Goal: Task Accomplishment & Management: Use online tool/utility

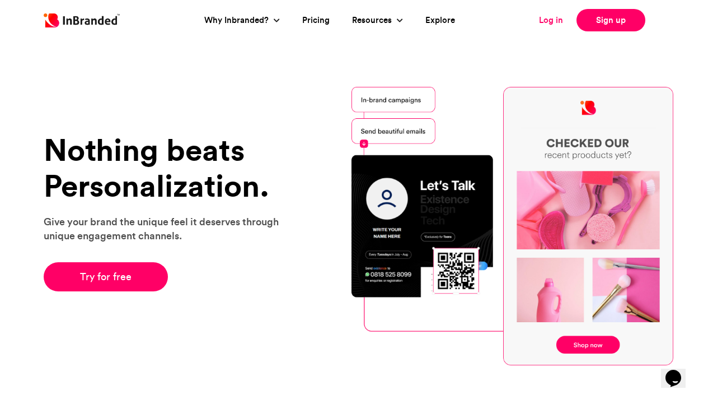
click at [546, 20] on link "Log in" at bounding box center [551, 20] width 24 height 13
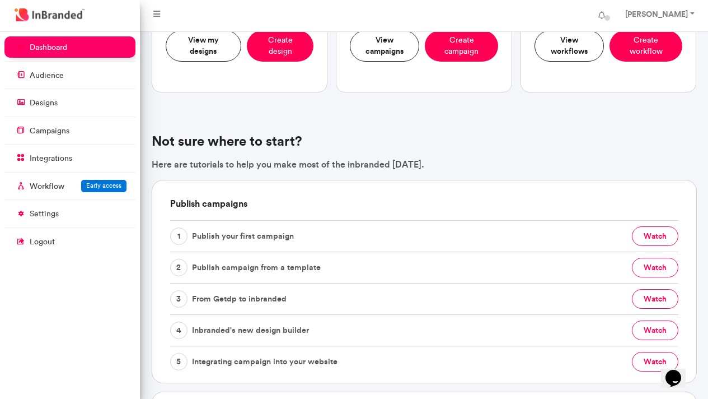
scroll to position [167, 0]
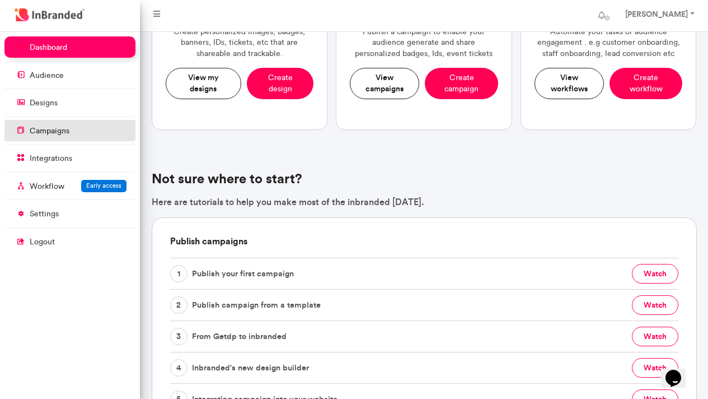
click at [74, 129] on link "campaigns" at bounding box center [69, 130] width 131 height 21
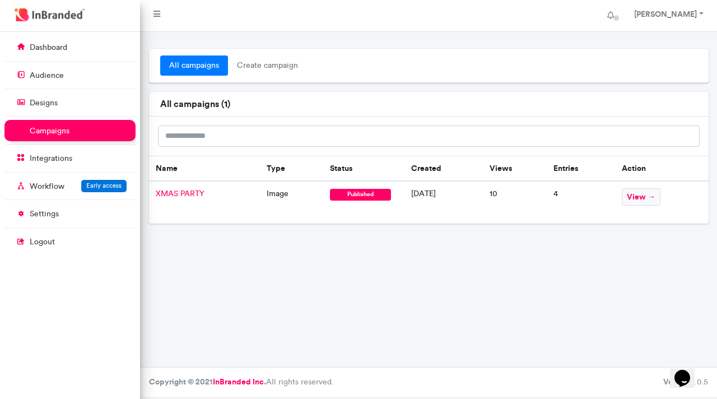
click at [458, 199] on td "08 October 2025" at bounding box center [443, 202] width 78 height 43
click at [648, 196] on span "view →" at bounding box center [640, 196] width 39 height 17
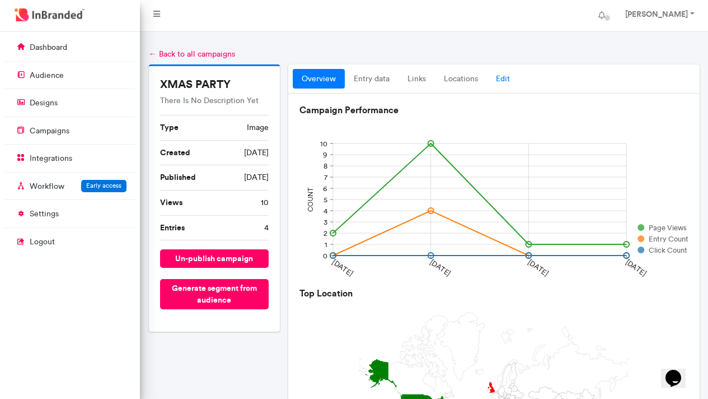
click at [500, 84] on link "Edit" at bounding box center [503, 79] width 32 height 20
click at [503, 77] on link "Edit" at bounding box center [503, 79] width 32 height 20
click at [503, 79] on link "Edit" at bounding box center [503, 79] width 32 height 20
click at [43, 106] on p "designs" at bounding box center [44, 102] width 28 height 11
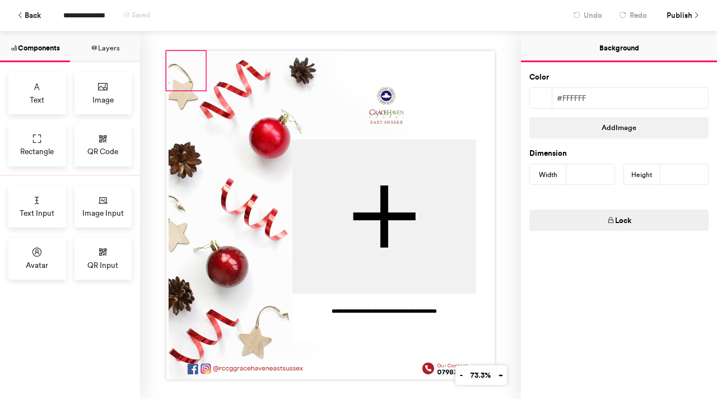
click at [399, 217] on div at bounding box center [384, 216] width 184 height 154
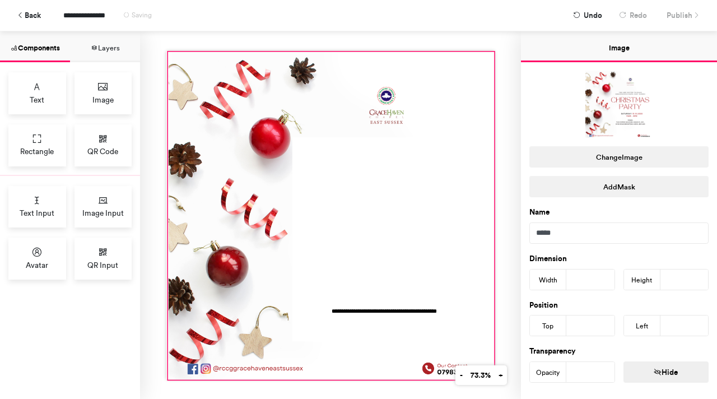
click at [360, 97] on div at bounding box center [330, 215] width 325 height 327
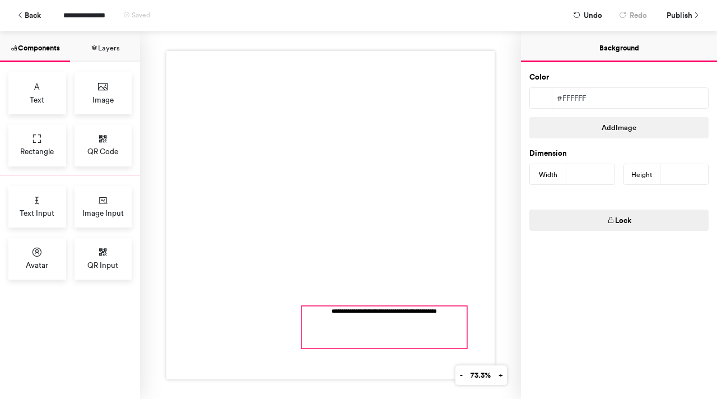
click at [388, 310] on div "**********" at bounding box center [384, 326] width 164 height 41
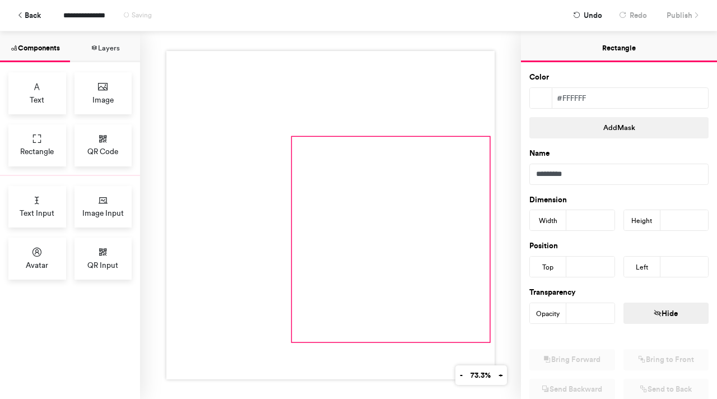
click at [386, 246] on div at bounding box center [390, 239] width 197 height 204
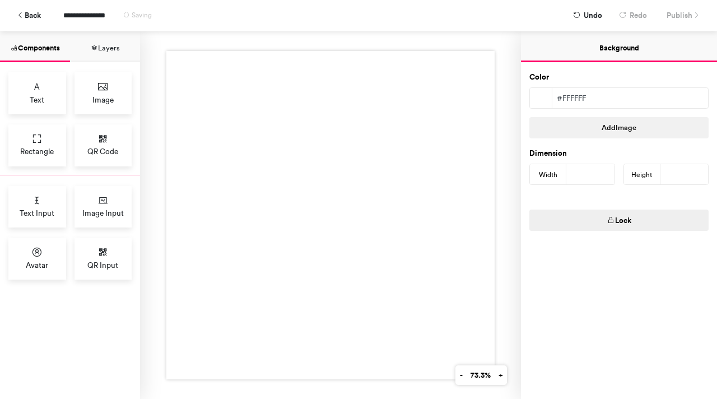
click at [345, 197] on div at bounding box center [330, 215] width 328 height 328
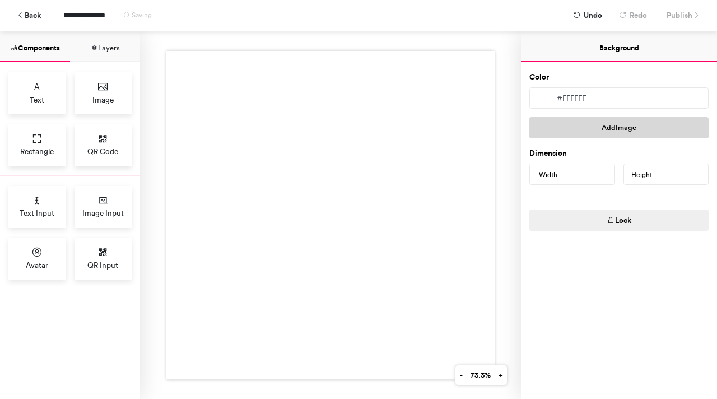
click at [591, 134] on button "Add Image" at bounding box center [618, 127] width 179 height 21
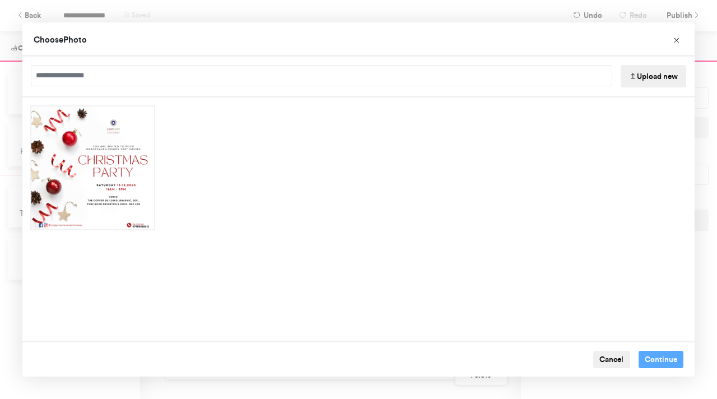
click at [648, 78] on button "Upload new" at bounding box center [652, 76] width 65 height 22
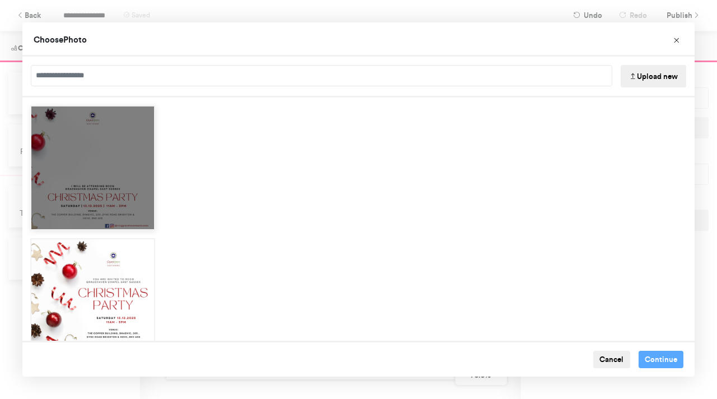
click at [119, 176] on div "Choose Image" at bounding box center [92, 167] width 125 height 125
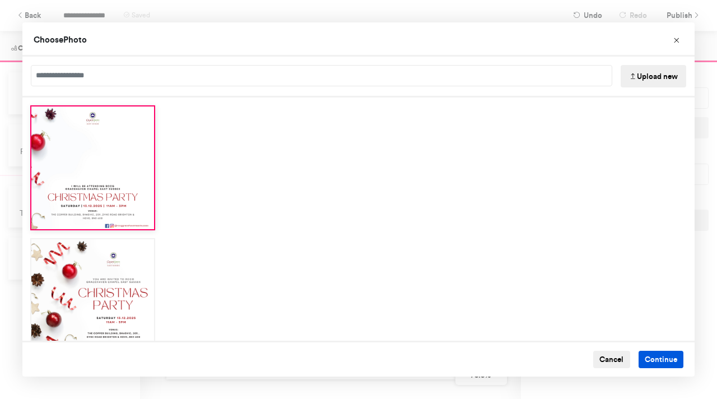
click at [653, 356] on button "Continue" at bounding box center [660, 359] width 45 height 18
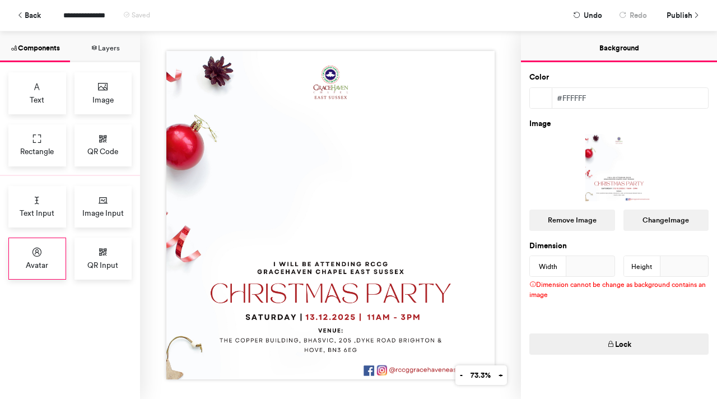
click at [30, 257] on div "Avatar" at bounding box center [37, 258] width 58 height 42
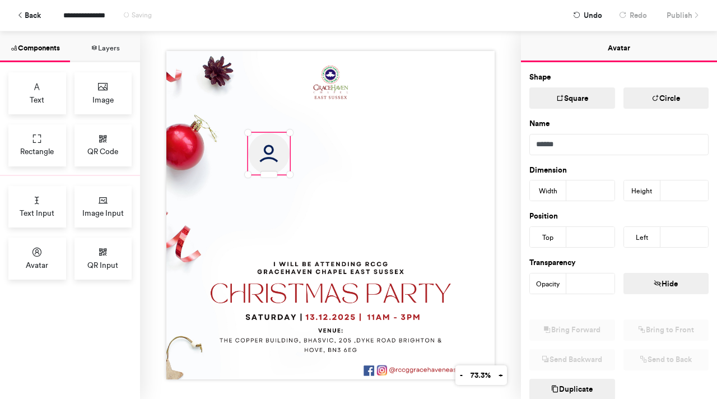
click at [251, 158] on img at bounding box center [269, 153] width 41 height 41
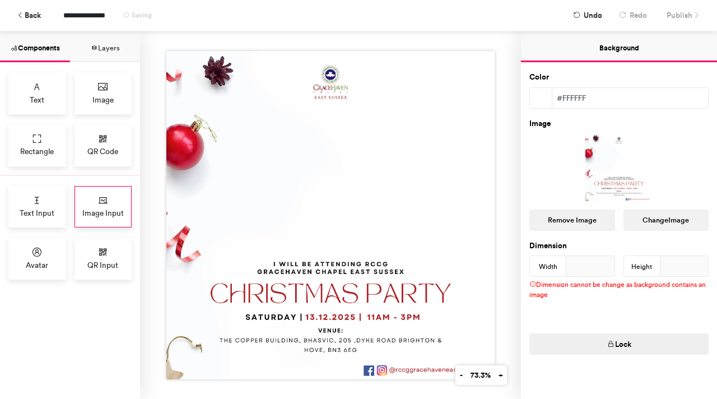
click at [95, 203] on div "Image Input" at bounding box center [103, 207] width 58 height 42
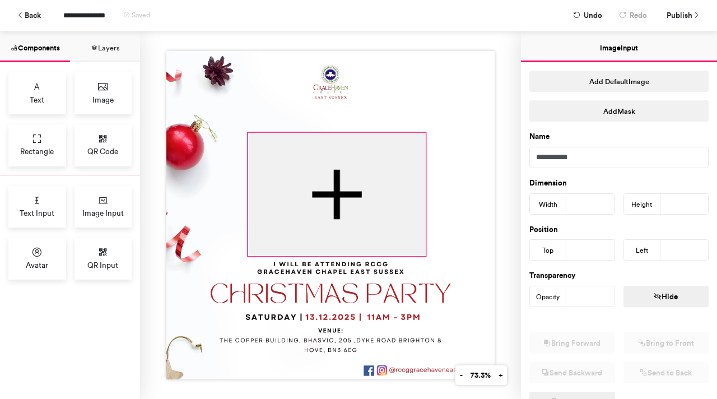
drag, startPoint x: 326, startPoint y: 169, endPoint x: 421, endPoint y: 251, distance: 125.0
click at [421, 251] on div at bounding box center [330, 215] width 328 height 328
type input "***"
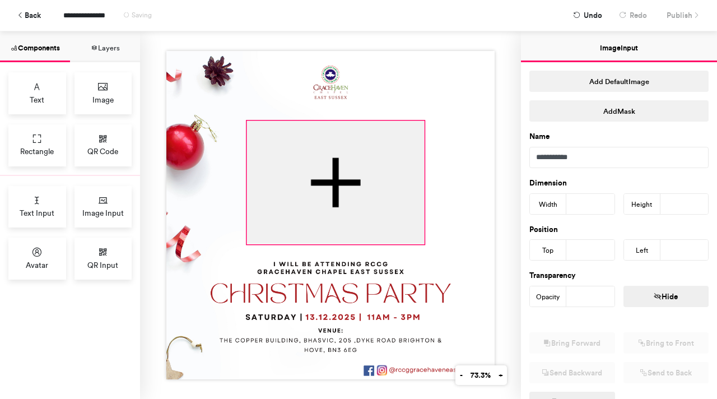
drag, startPoint x: 358, startPoint y: 162, endPoint x: 357, endPoint y: 150, distance: 11.8
click at [357, 150] on div at bounding box center [335, 182] width 177 height 123
type input "***"
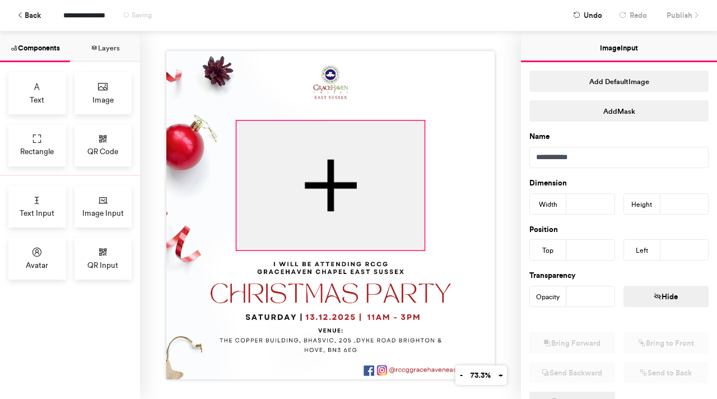
drag, startPoint x: 240, startPoint y: 241, endPoint x: 230, endPoint y: 245, distance: 11.0
click at [230, 245] on div at bounding box center [330, 215] width 328 height 328
type input "***"
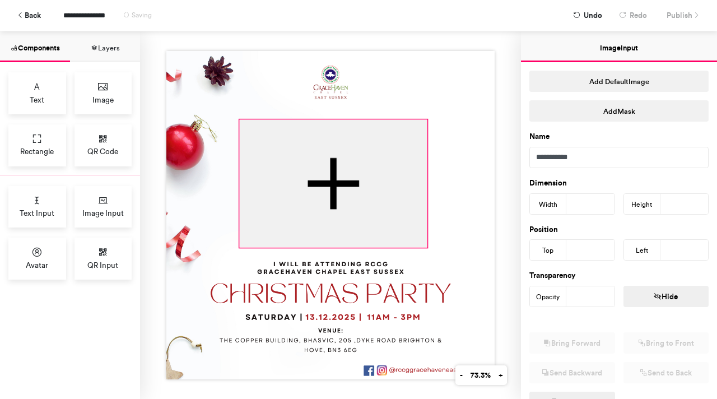
click at [310, 214] on div at bounding box center [333, 183] width 187 height 127
type input "***"
click at [94, 100] on span "Image" at bounding box center [102, 99] width 21 height 11
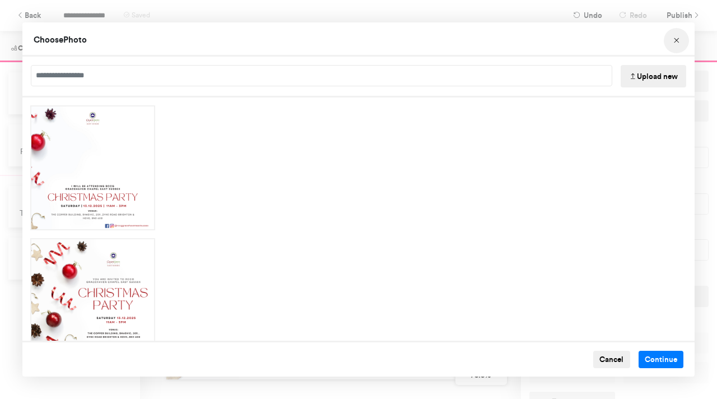
click at [672, 35] on button "Choose Image" at bounding box center [675, 40] width 25 height 25
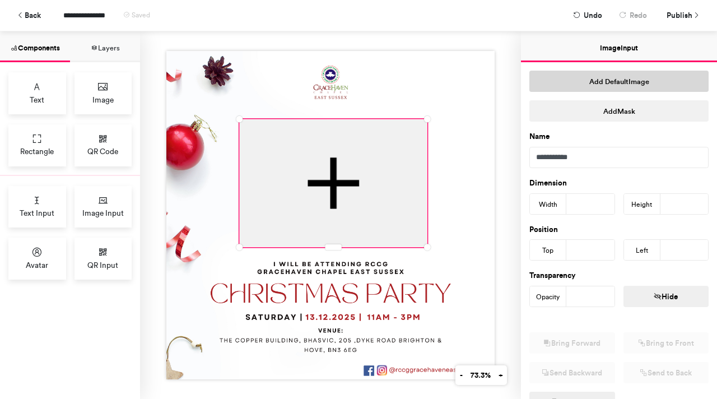
click at [612, 83] on button "Add Default Image" at bounding box center [618, 81] width 179 height 21
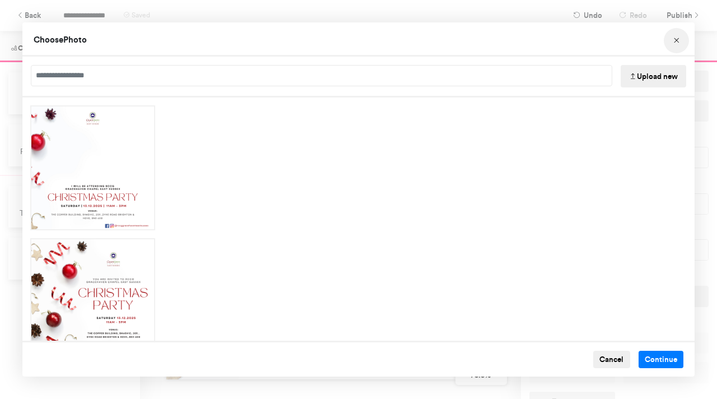
click at [673, 41] on icon "Choose Image" at bounding box center [676, 41] width 8 height 8
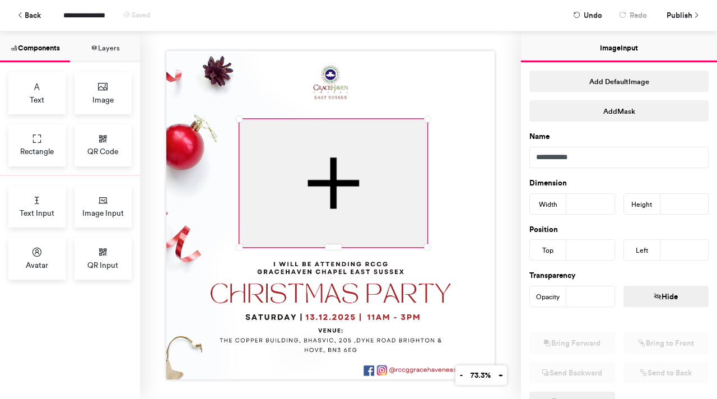
click at [339, 198] on div at bounding box center [333, 182] width 187 height 127
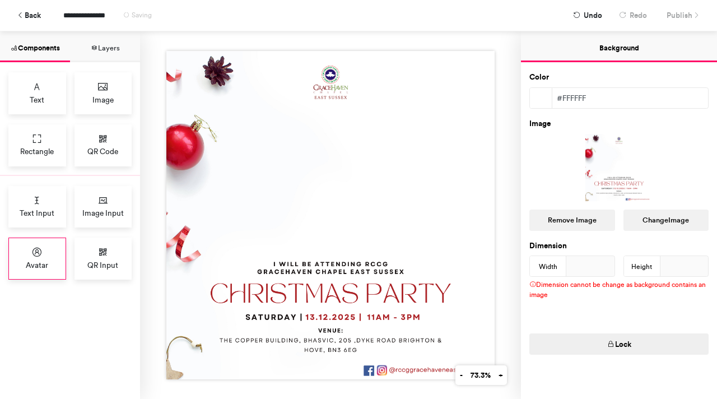
click at [32, 248] on icon at bounding box center [36, 251] width 11 height 11
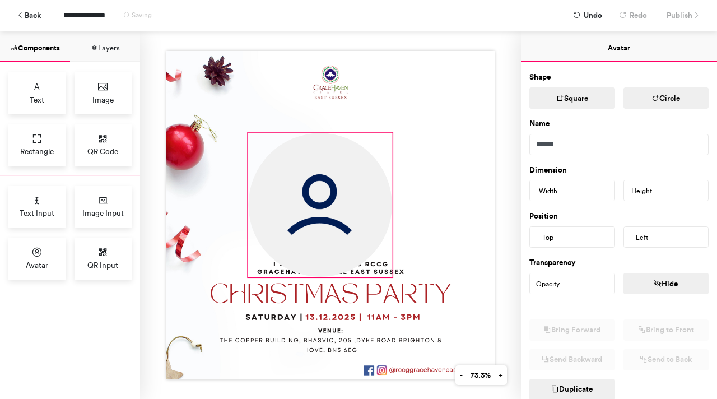
drag, startPoint x: 283, startPoint y: 168, endPoint x: 386, endPoint y: 251, distance: 132.2
click at [386, 251] on div at bounding box center [330, 215] width 328 height 328
type input "***"
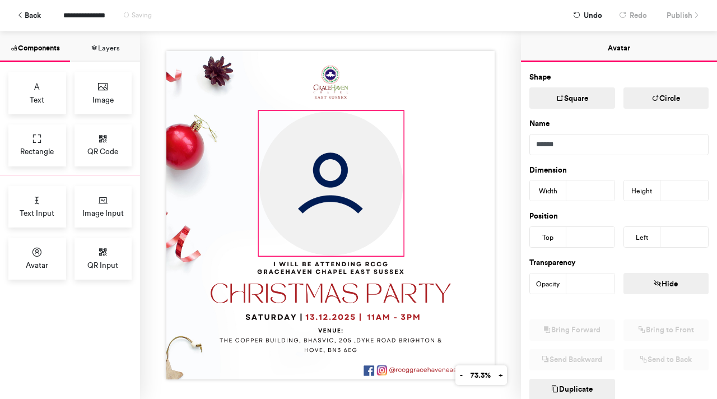
drag, startPoint x: 343, startPoint y: 193, endPoint x: 354, endPoint y: 171, distance: 24.3
click at [354, 171] on img at bounding box center [331, 183] width 144 height 144
type input "***"
click at [95, 312] on div "Text Image Rectangle QR Code Text Input Image Input Avatar QR Input" at bounding box center [70, 230] width 140 height 336
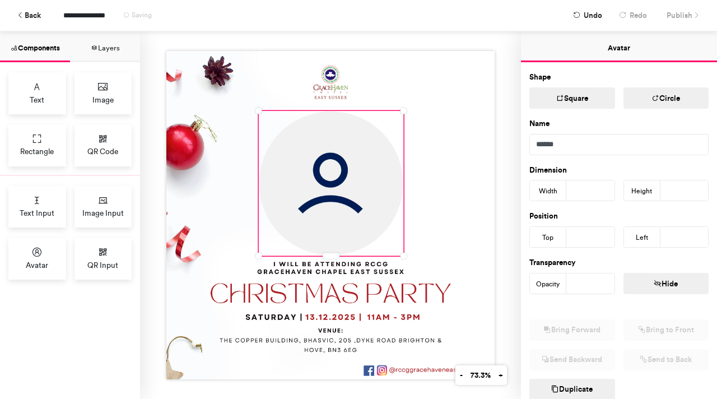
click at [95, 312] on div "Text Image Rectangle QR Code Text Input Image Input Avatar QR Input" at bounding box center [70, 230] width 140 height 336
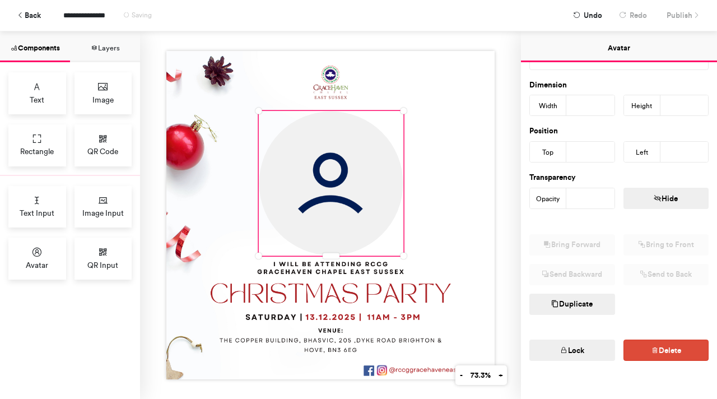
scroll to position [96, 0]
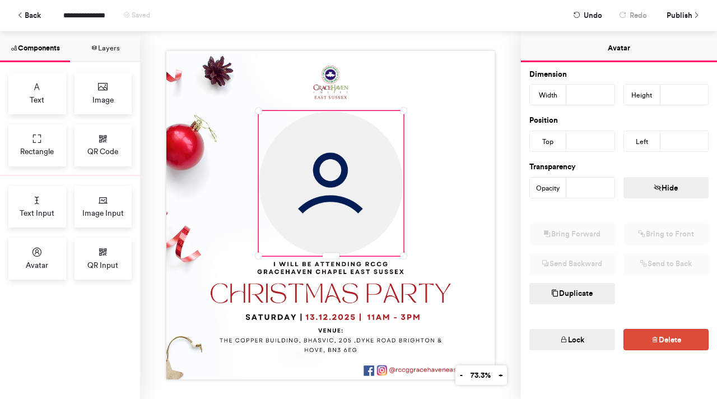
click at [627, 295] on div at bounding box center [670, 293] width 94 height 21
click at [453, 255] on img at bounding box center [330, 215] width 328 height 328
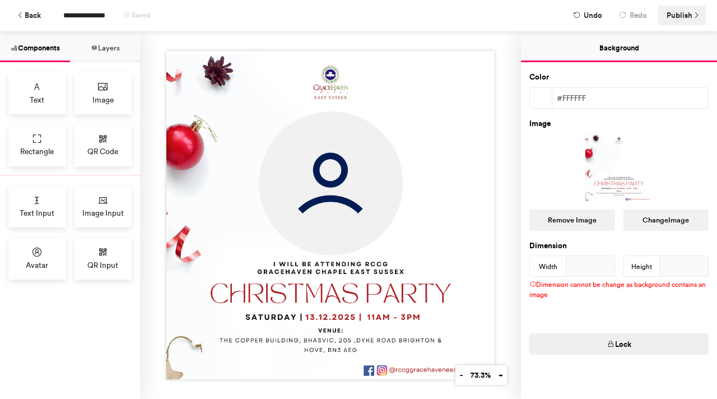
click at [684, 13] on span "Publish" at bounding box center [679, 16] width 26 height 20
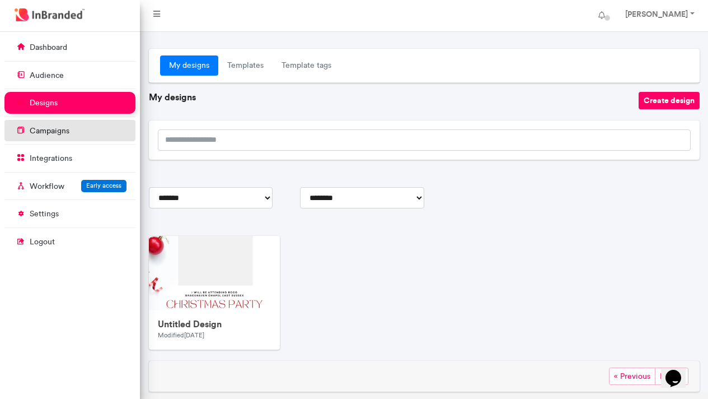
click at [44, 137] on link "campaigns" at bounding box center [69, 130] width 131 height 21
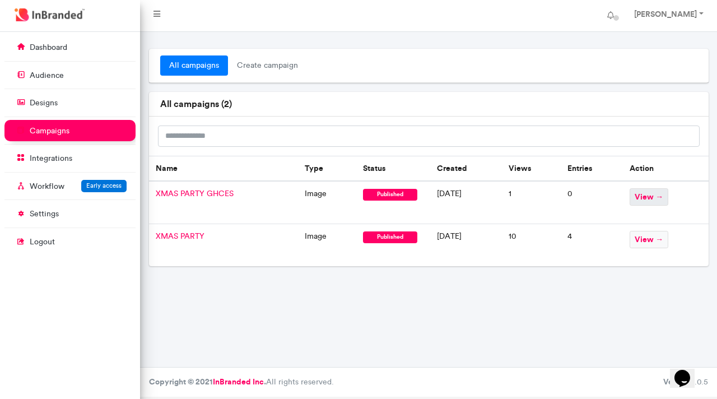
click at [645, 193] on span "view →" at bounding box center [648, 196] width 39 height 17
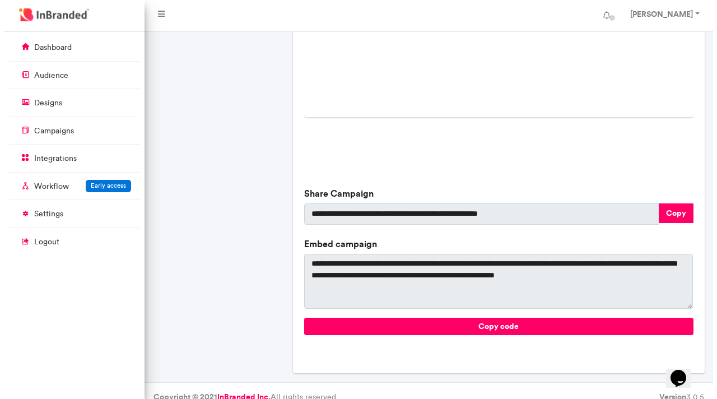
scroll to position [352, 0]
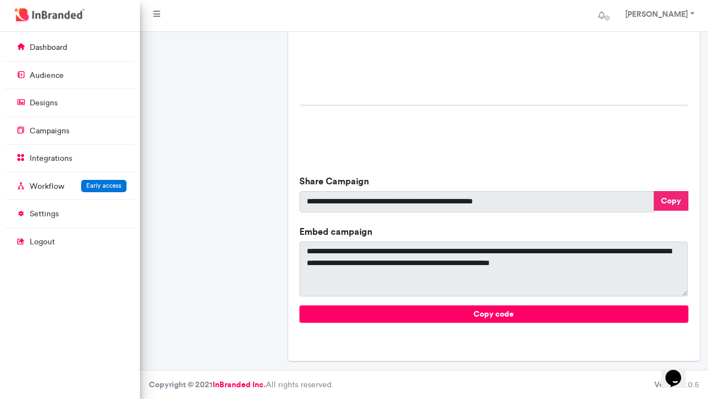
click at [668, 206] on button "Copy" at bounding box center [671, 201] width 35 height 20
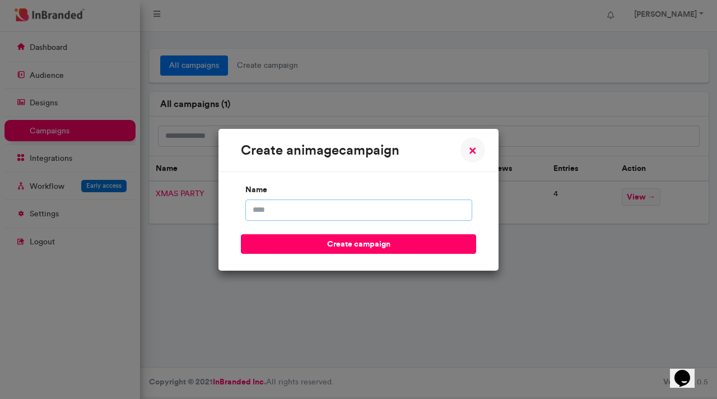
click at [294, 212] on input "name" at bounding box center [358, 209] width 227 height 21
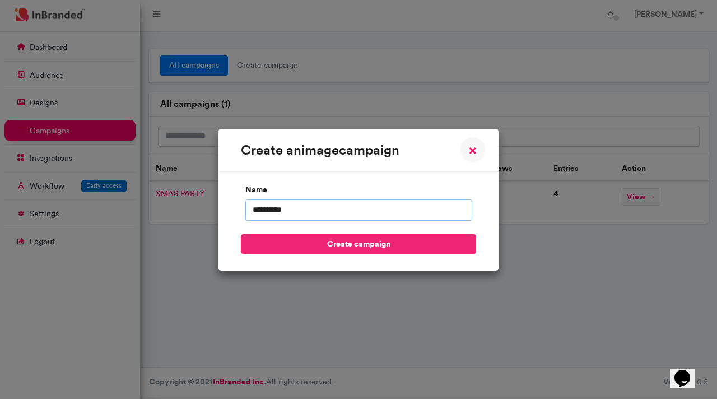
type input "**********"
click at [348, 241] on button "create campaign" at bounding box center [358, 244] width 235 height 20
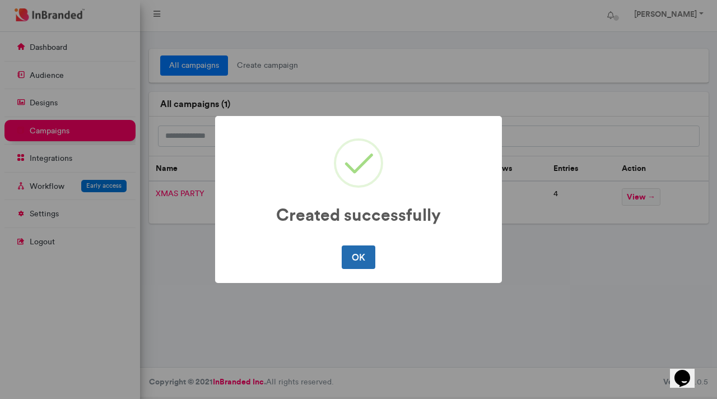
click at [353, 257] on button "OK" at bounding box center [357, 257] width 33 height 24
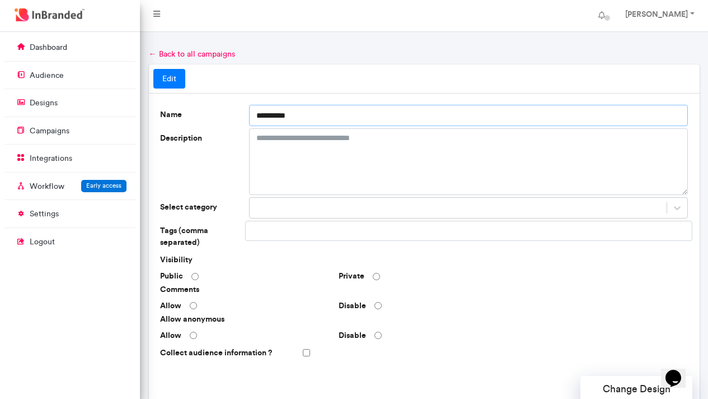
click at [320, 111] on input "**********" at bounding box center [468, 115] width 439 height 21
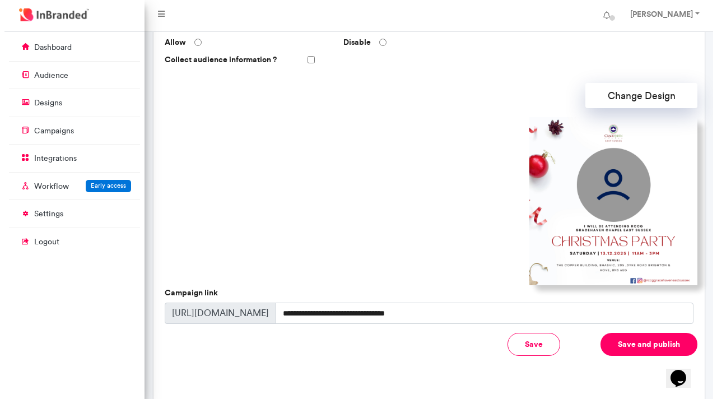
scroll to position [338, 0]
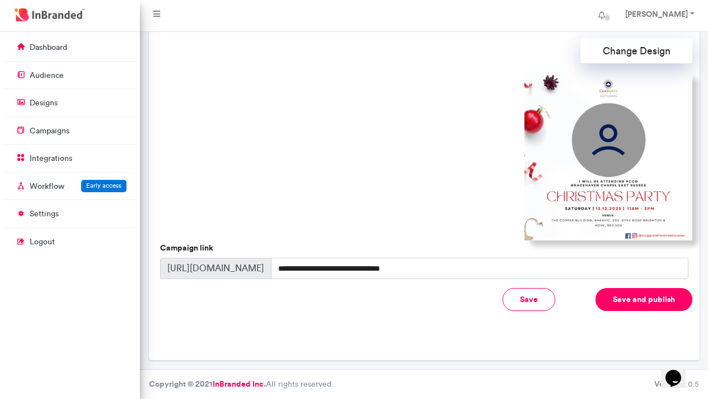
click at [640, 306] on button "Save and publish" at bounding box center [644, 299] width 97 height 23
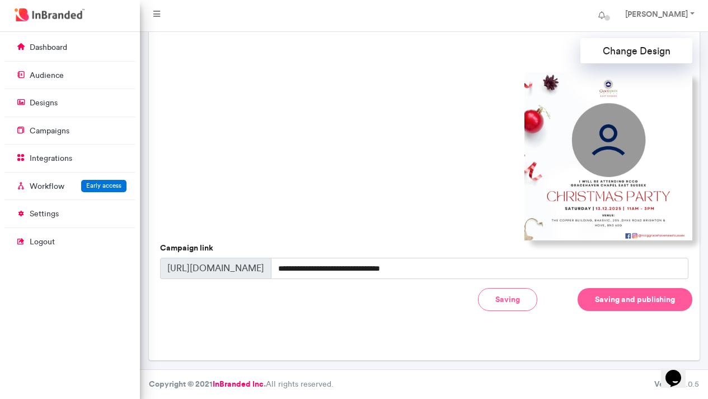
type input "**********"
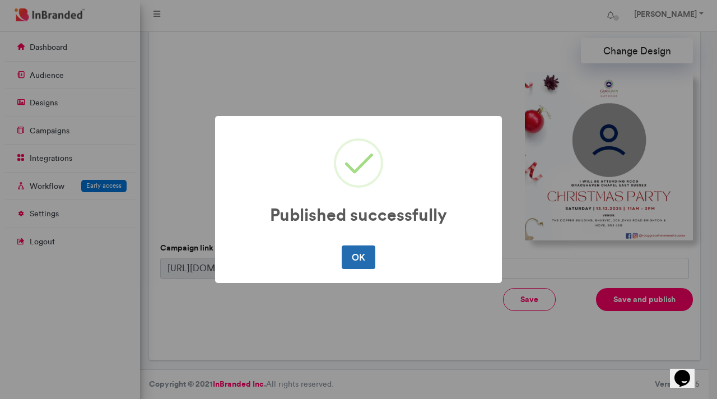
click at [354, 257] on button "OK" at bounding box center [357, 257] width 33 height 24
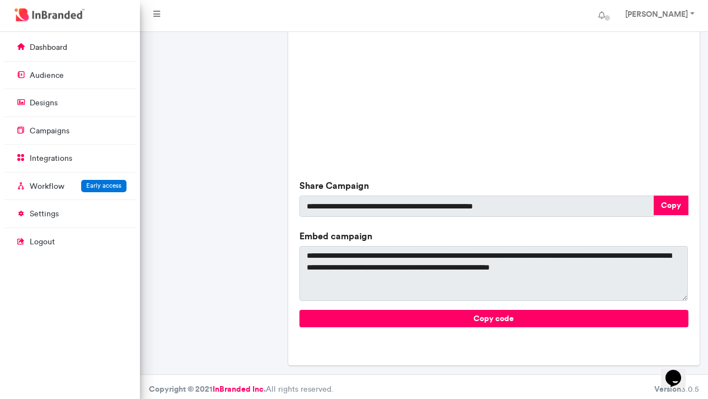
scroll to position [391, 0]
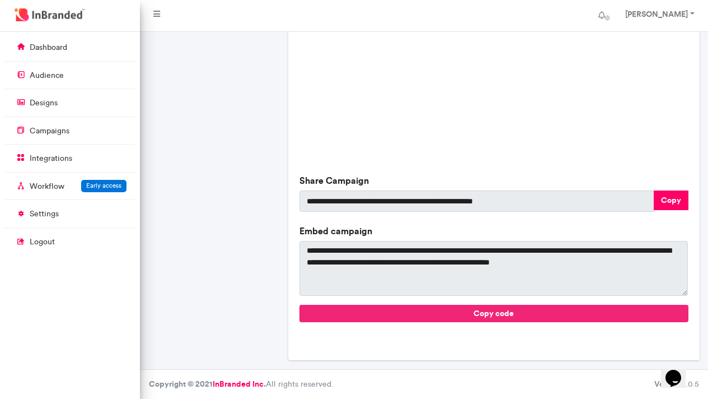
click at [486, 311] on button "Copy code" at bounding box center [493, 313] width 388 height 17
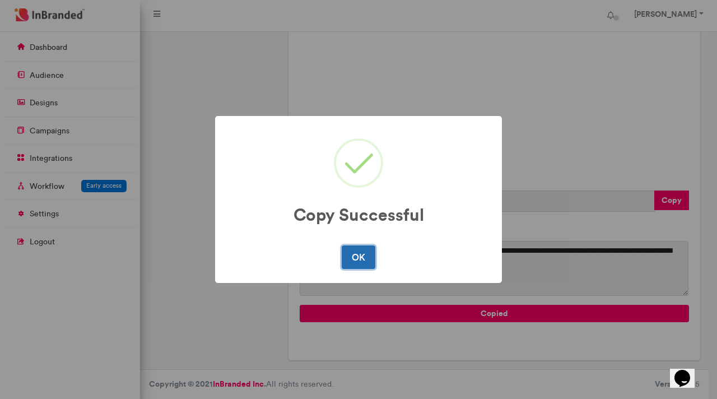
click at [364, 265] on button "OK" at bounding box center [357, 257] width 33 height 24
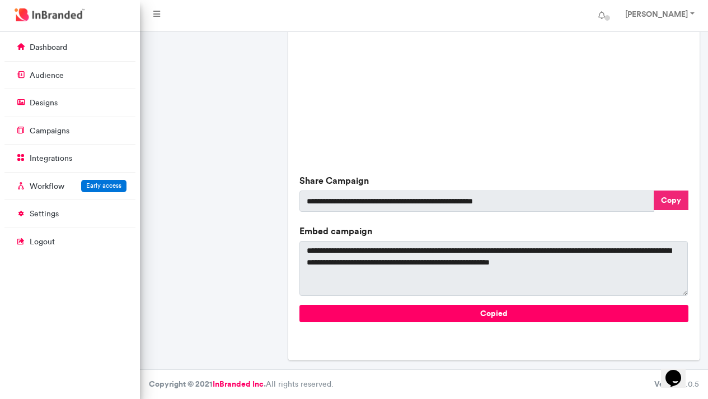
click at [674, 197] on button "Copy" at bounding box center [671, 200] width 35 height 20
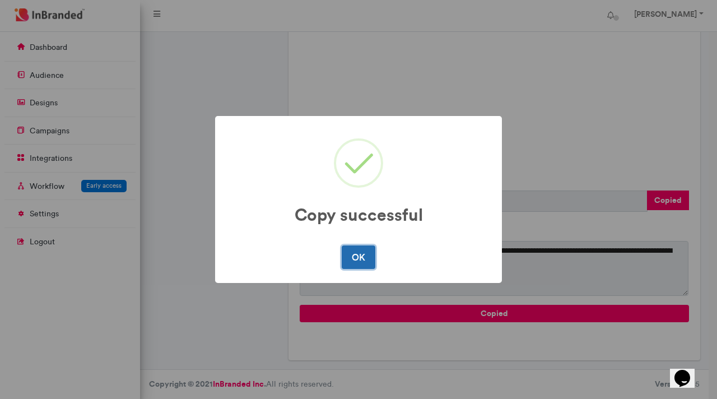
click at [345, 251] on button "OK" at bounding box center [357, 257] width 33 height 24
